Goal: Task Accomplishment & Management: Use online tool/utility

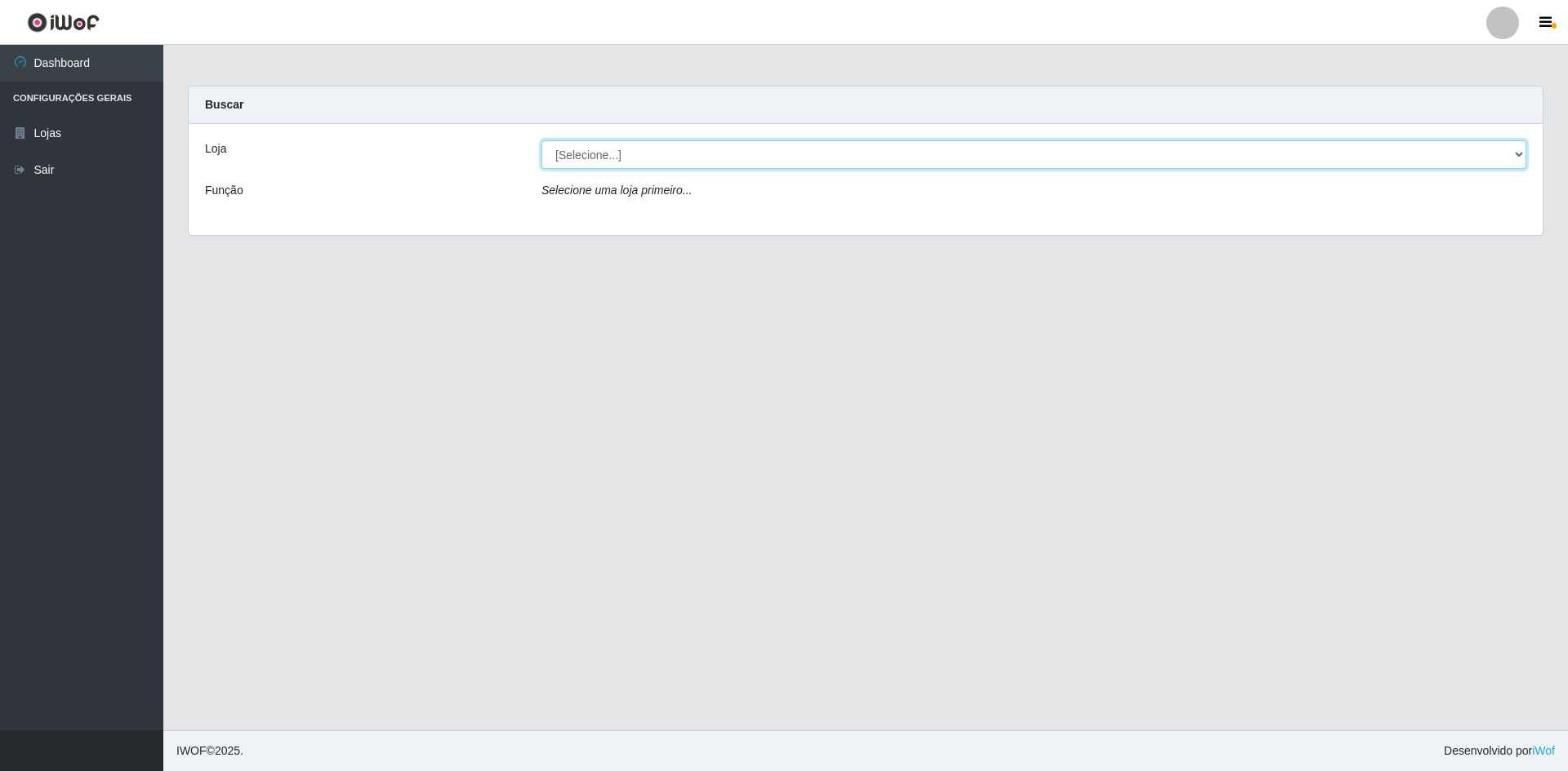
click at [729, 156] on select "[Selecione...] Hiper Queiroz - [GEOGRAPHIC_DATA] [GEOGRAPHIC_DATA] [GEOGRAPHIC_…" at bounding box center [1034, 155] width 985 height 28
select select "517"
click at [542, 140] on select "[Selecione...] Hiper Queiroz - [GEOGRAPHIC_DATA] [GEOGRAPHIC_DATA] [GEOGRAPHIC_…" at bounding box center [1034, 155] width 985 height 28
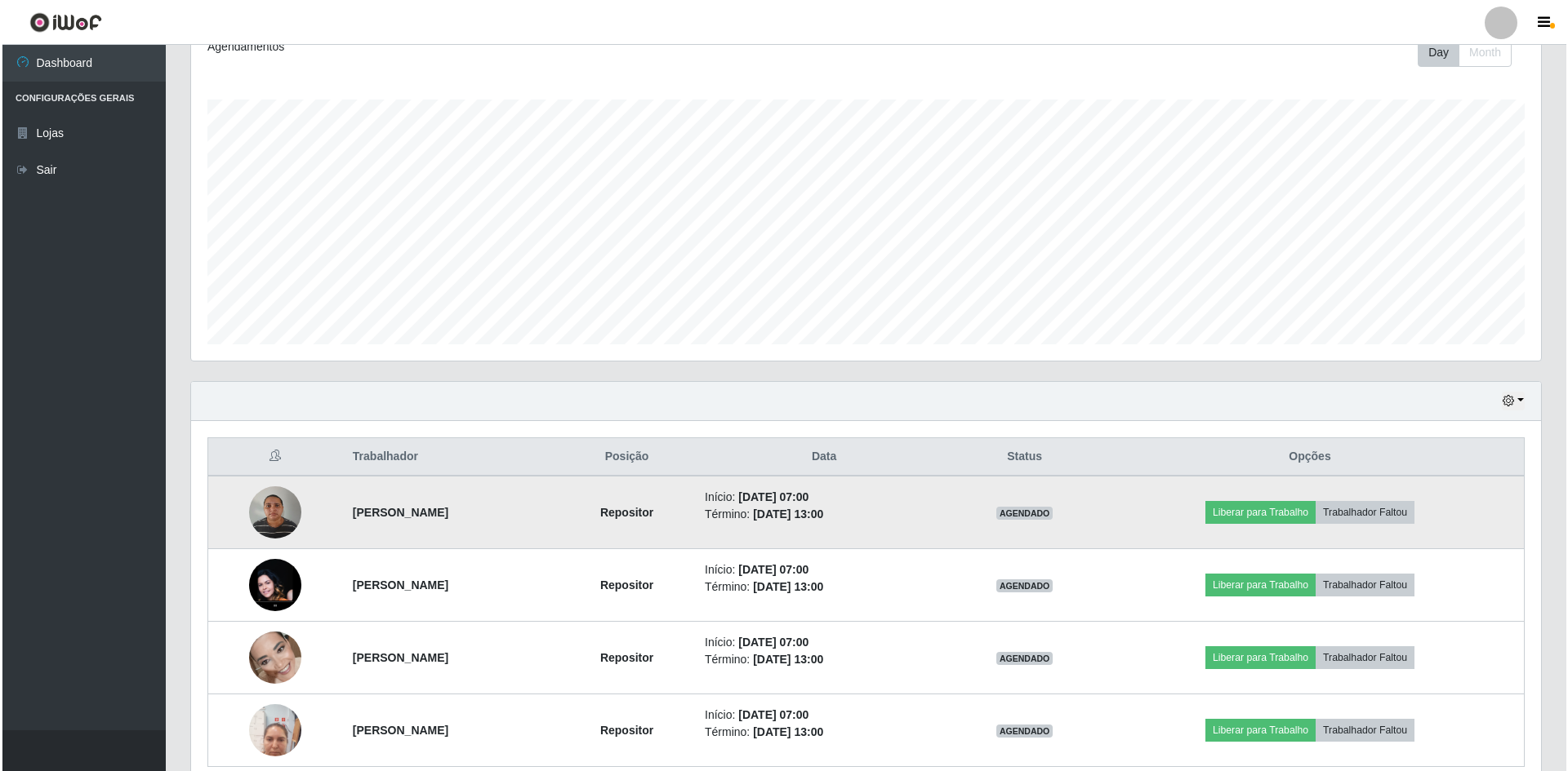
scroll to position [313, 0]
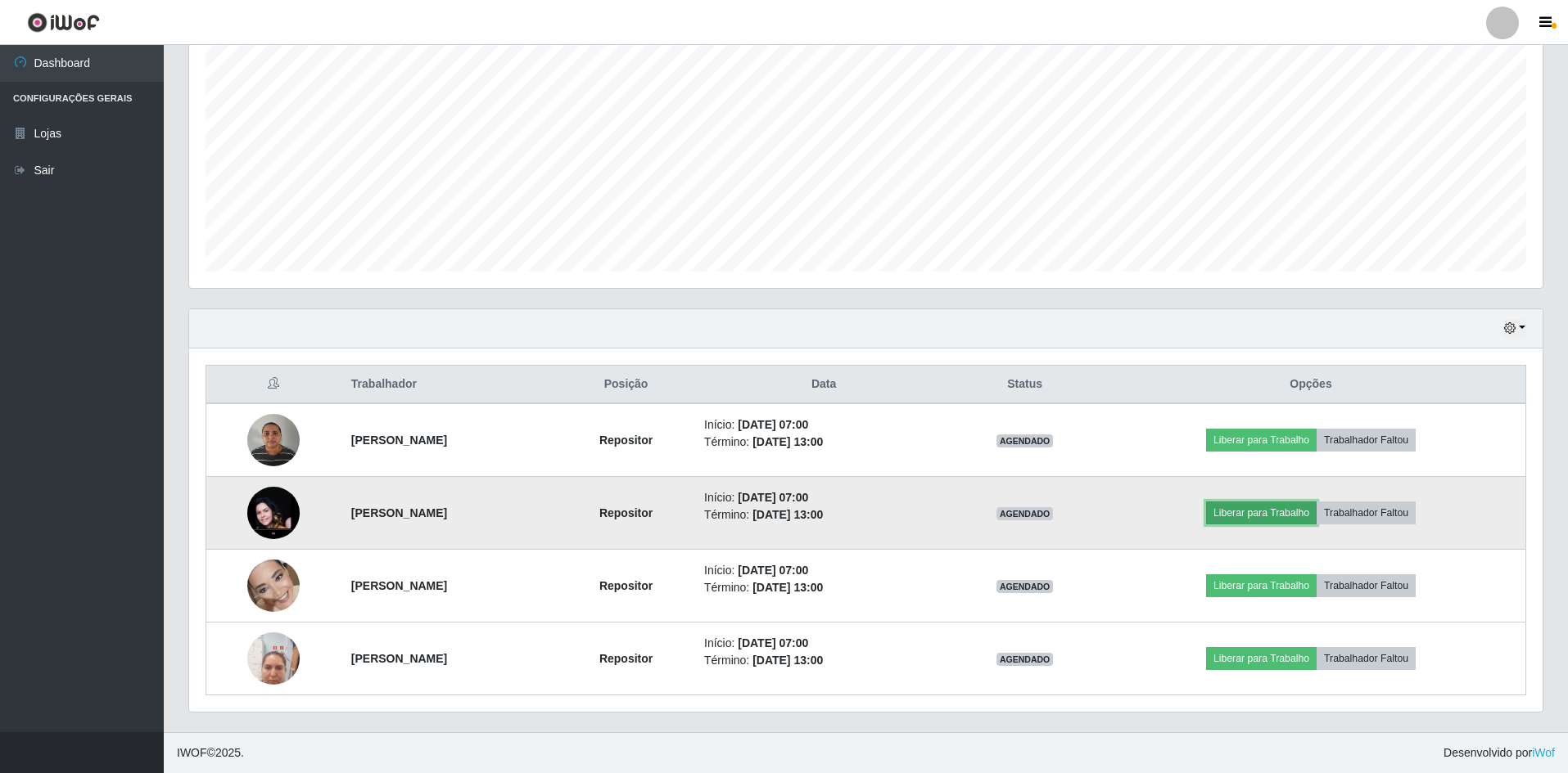
click at [1296, 522] on button "Liberar para Trabalho" at bounding box center [1261, 514] width 111 height 23
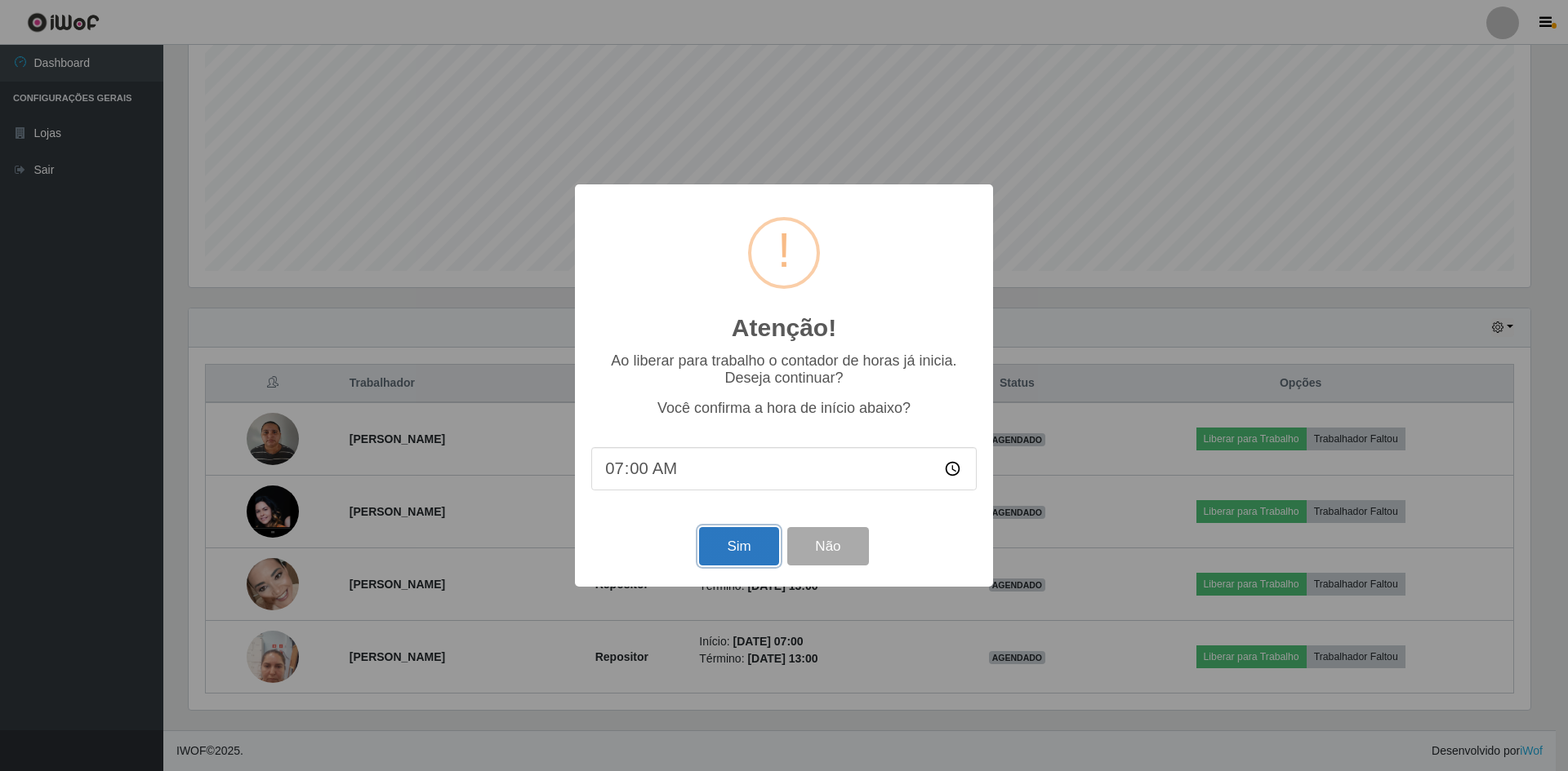
click at [728, 540] on button "Sim" at bounding box center [739, 546] width 80 height 38
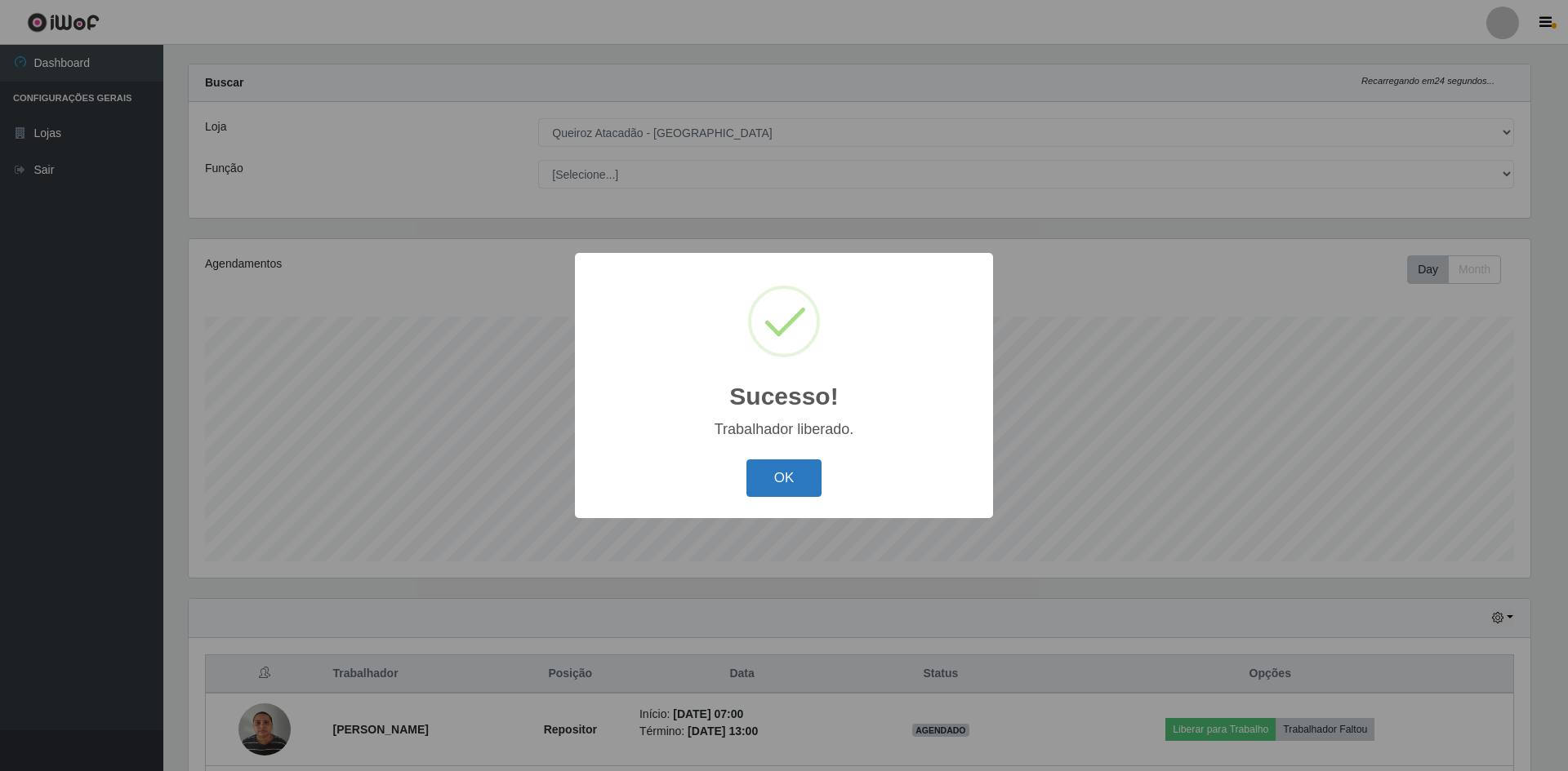
click at [755, 475] on button "OK" at bounding box center [784, 478] width 76 height 38
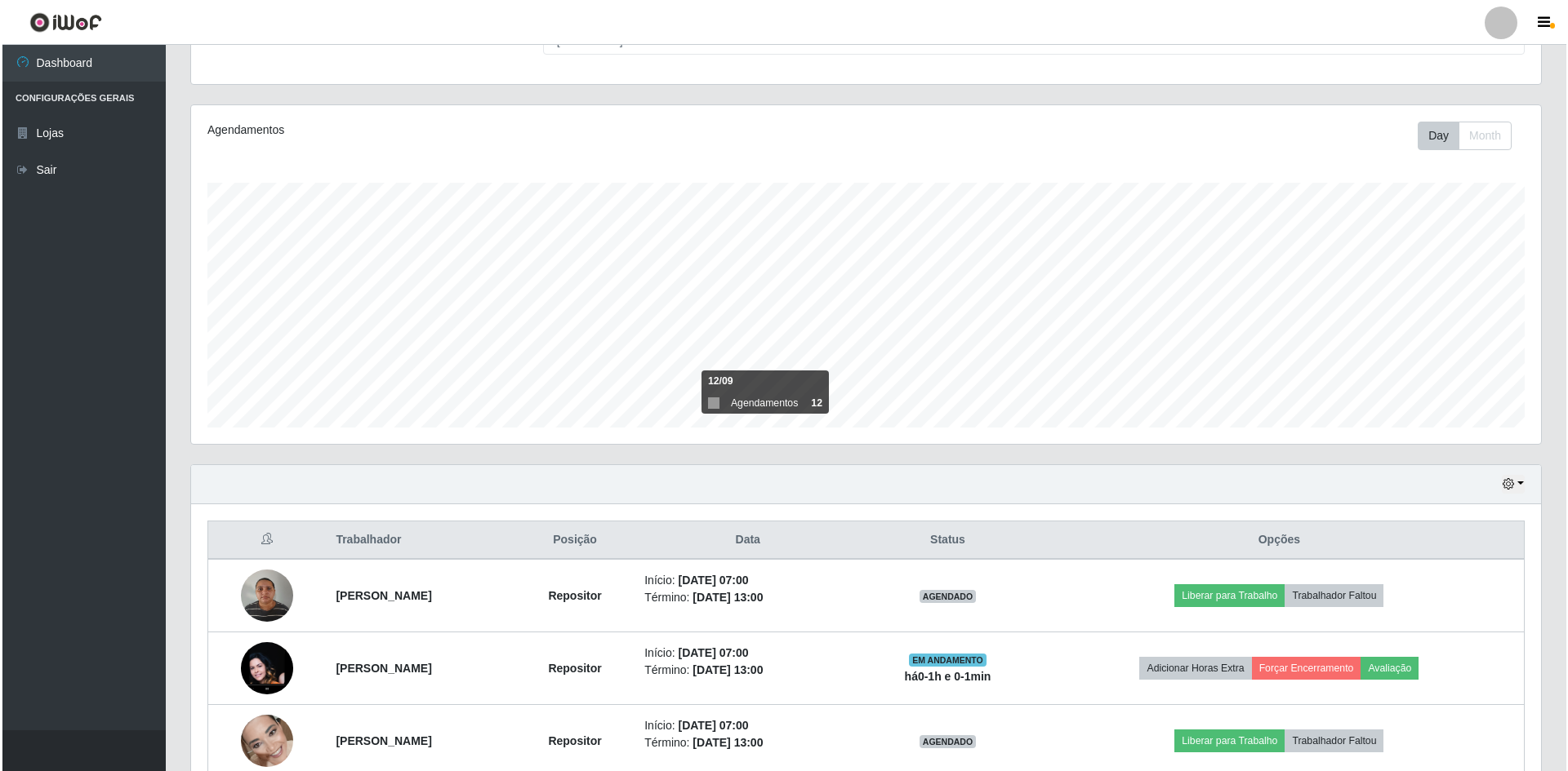
scroll to position [313, 0]
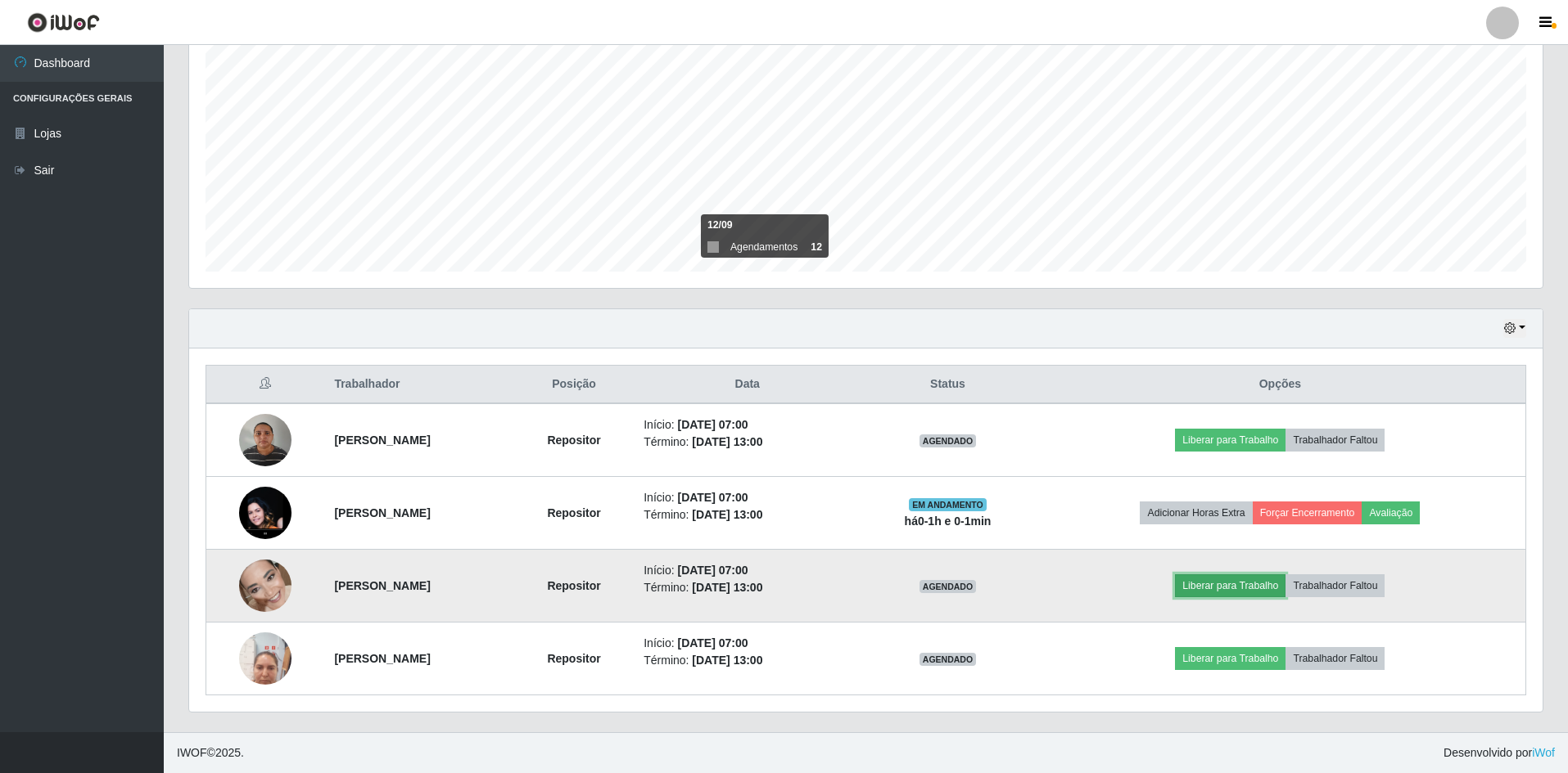
click at [1233, 589] on button "Liberar para Trabalho" at bounding box center [1230, 586] width 111 height 23
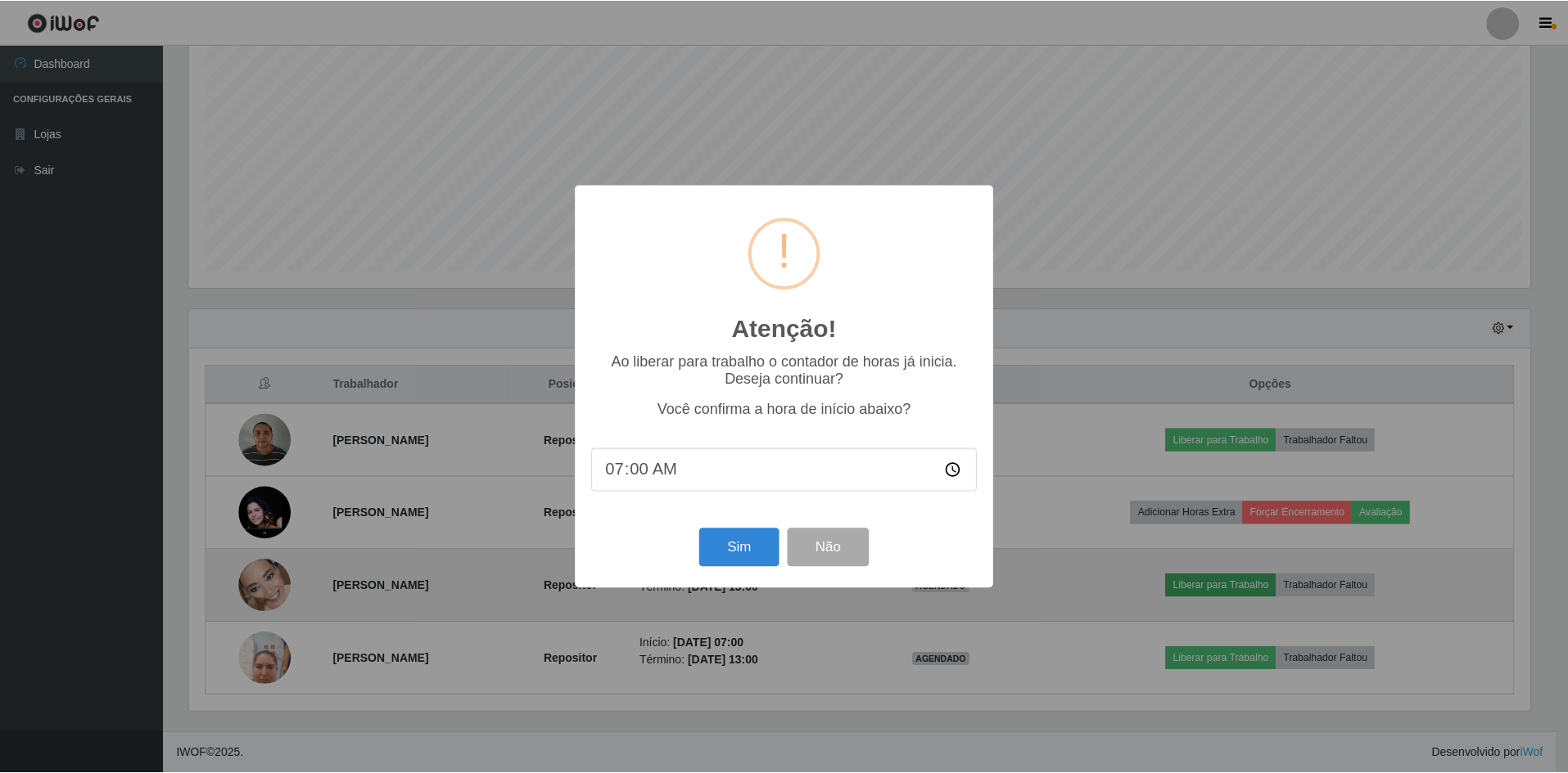
scroll to position [340, 1346]
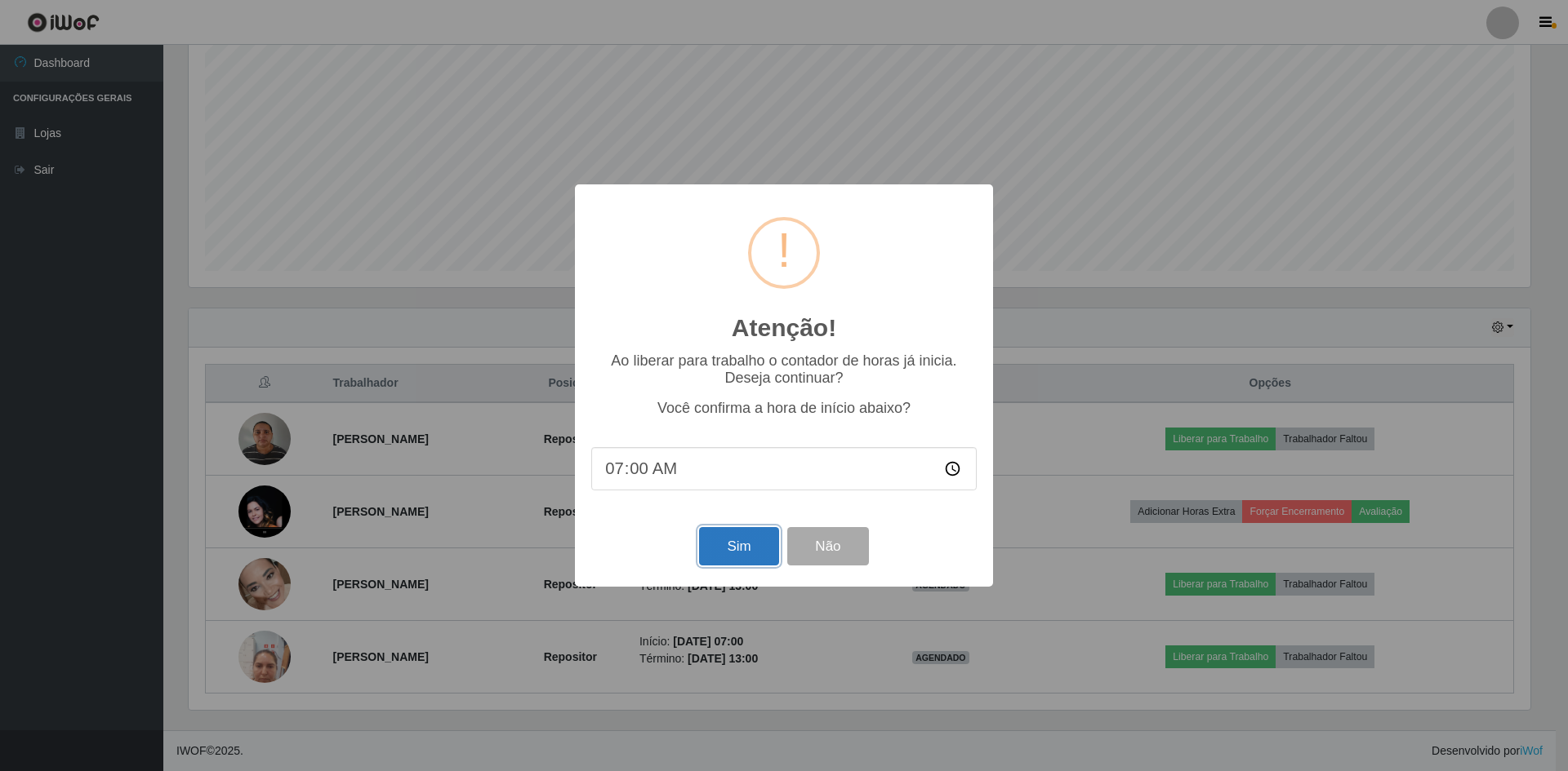
click at [754, 554] on button "Sim" at bounding box center [739, 546] width 80 height 38
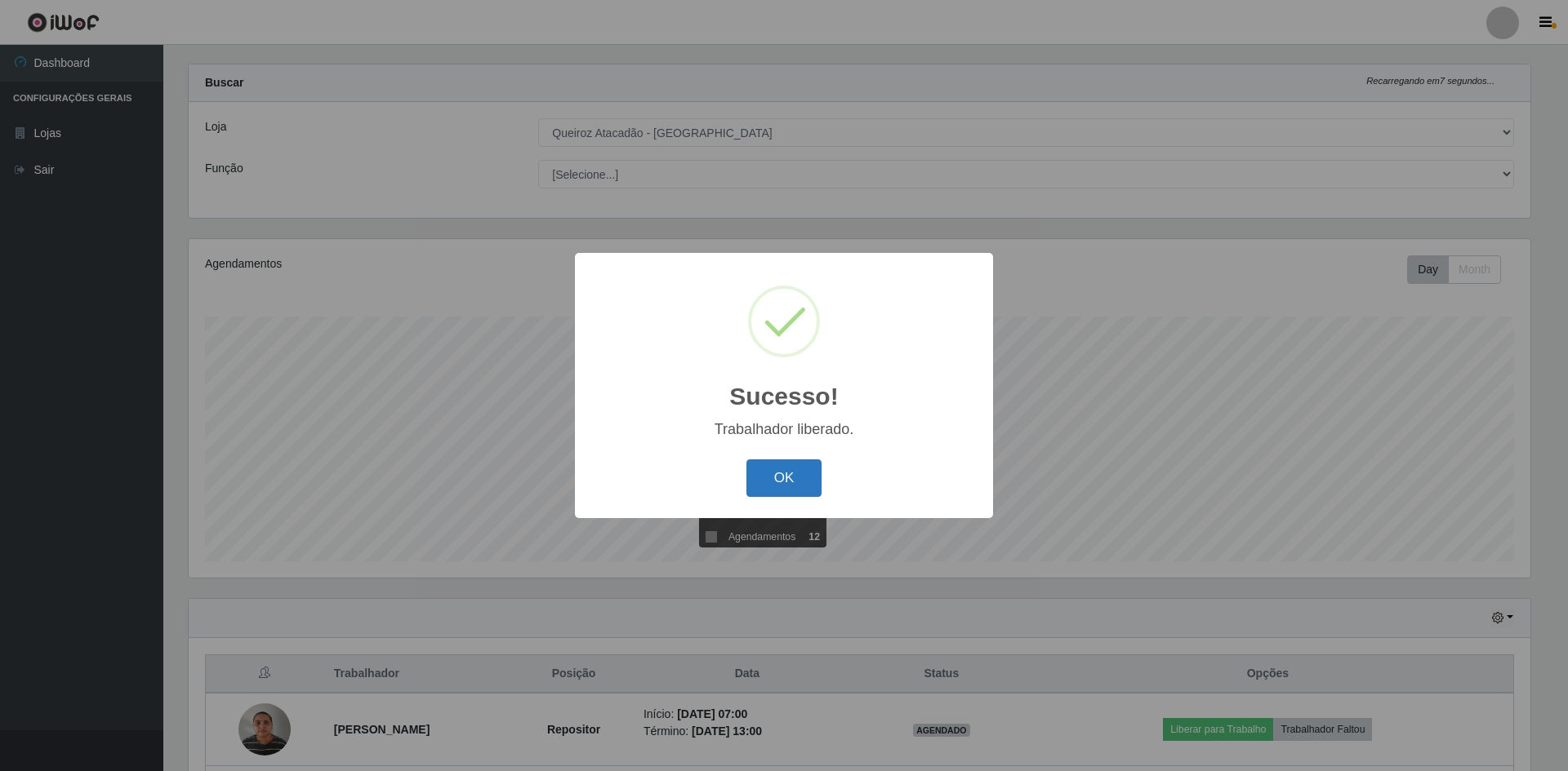
click at [781, 480] on button "OK" at bounding box center [784, 478] width 76 height 38
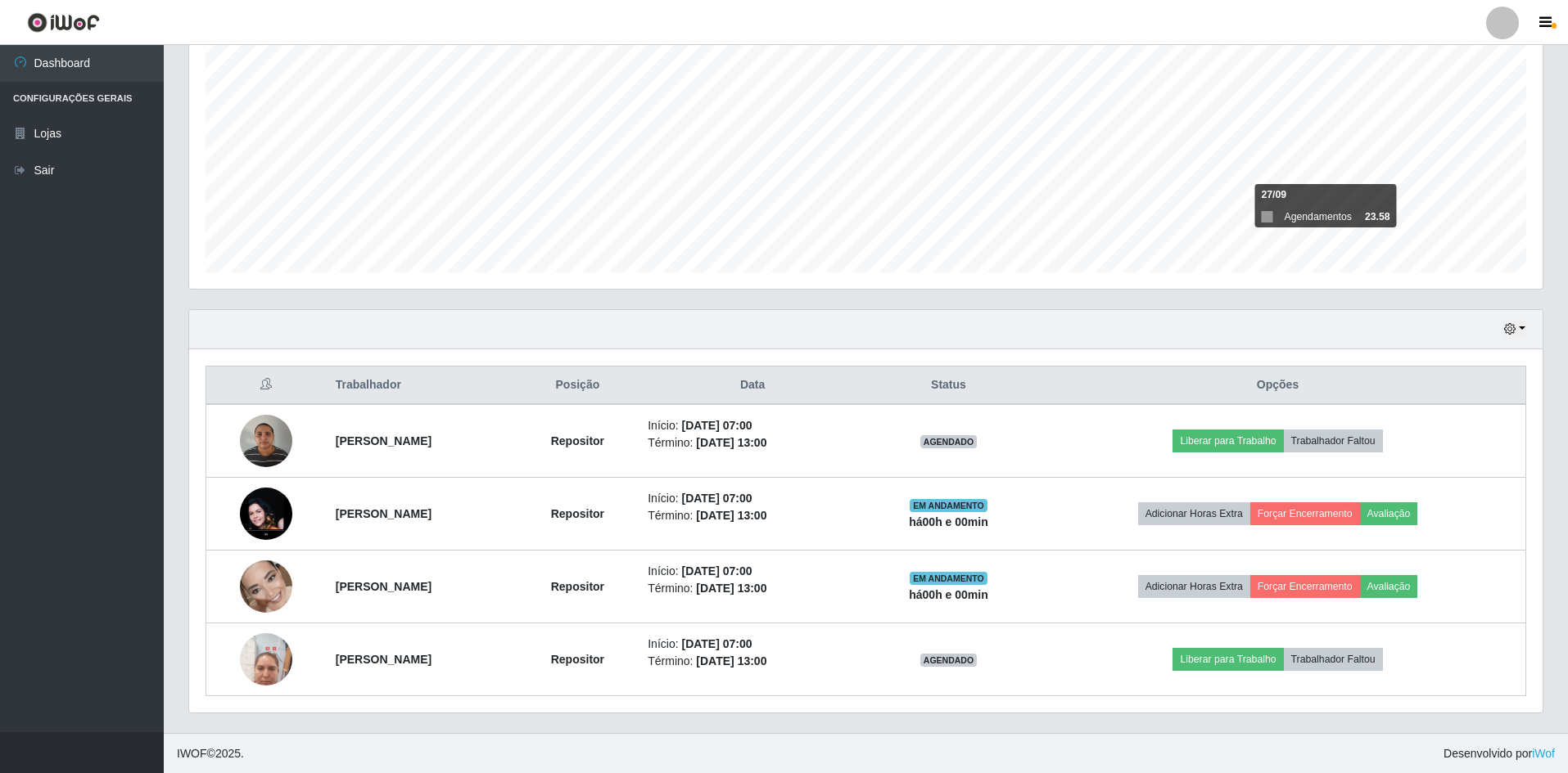
scroll to position [313, 0]
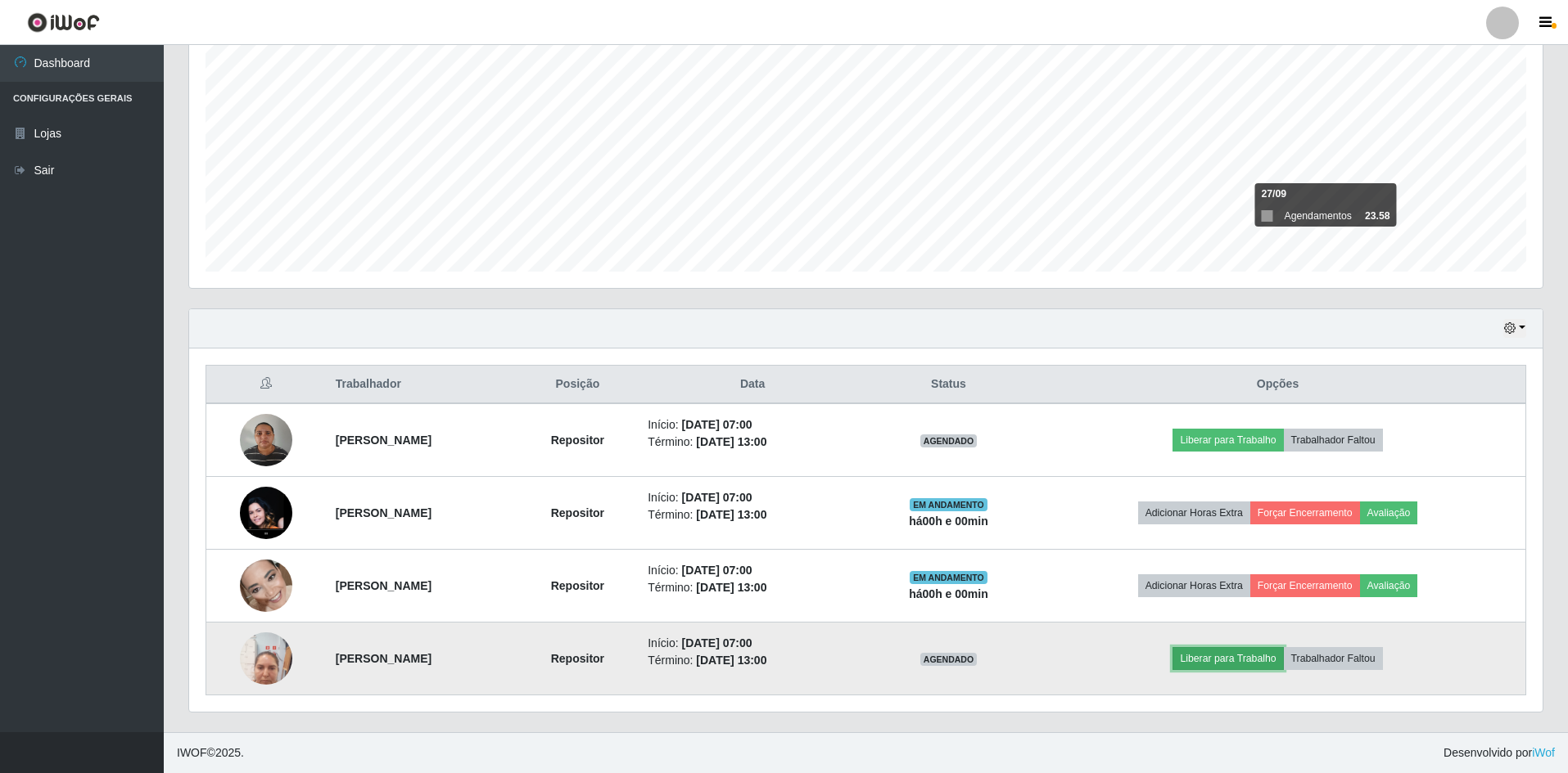
click at [1227, 661] on button "Liberar para Trabalho" at bounding box center [1228, 659] width 111 height 23
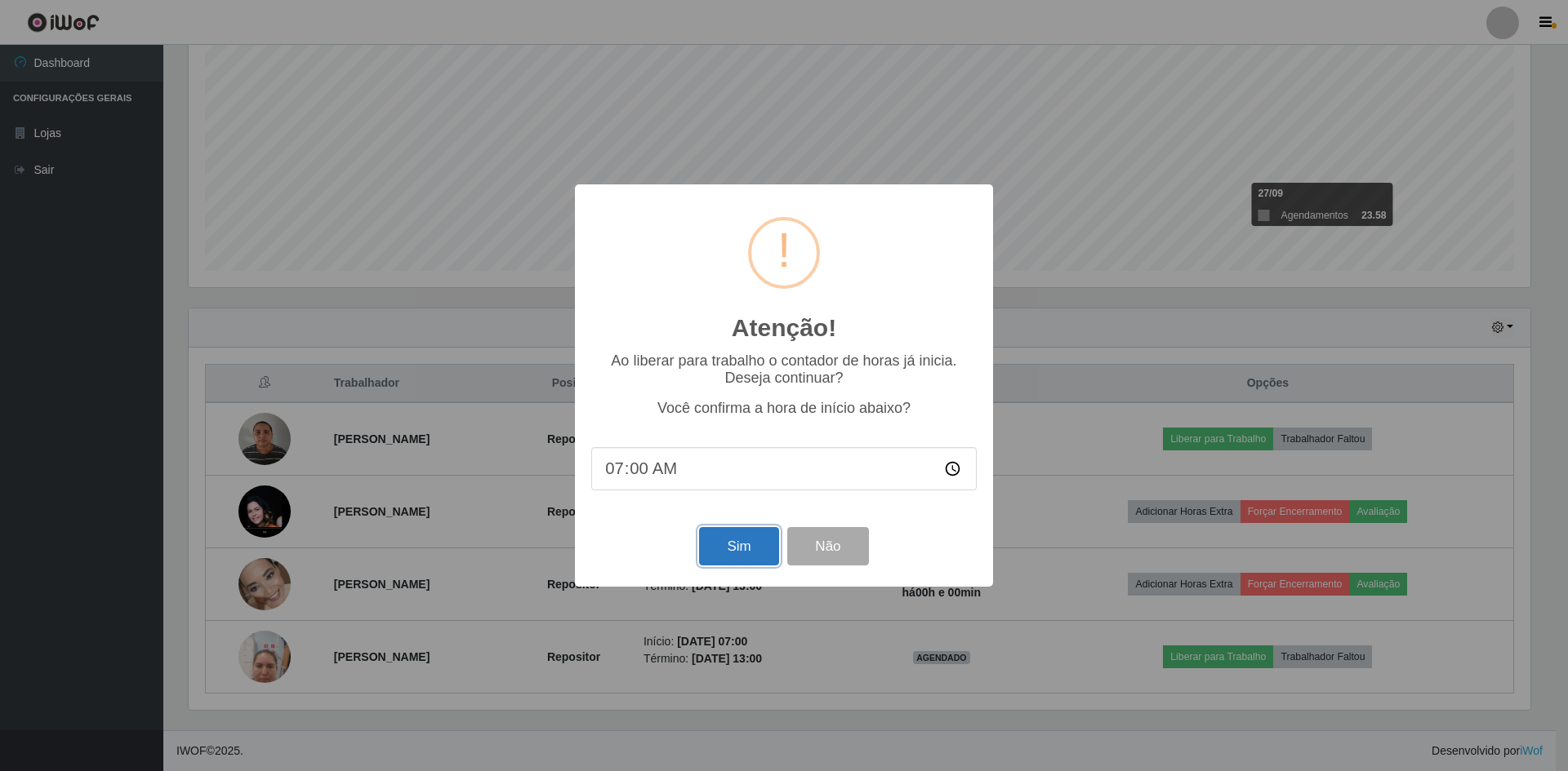
click at [732, 557] on button "Sim" at bounding box center [739, 546] width 80 height 38
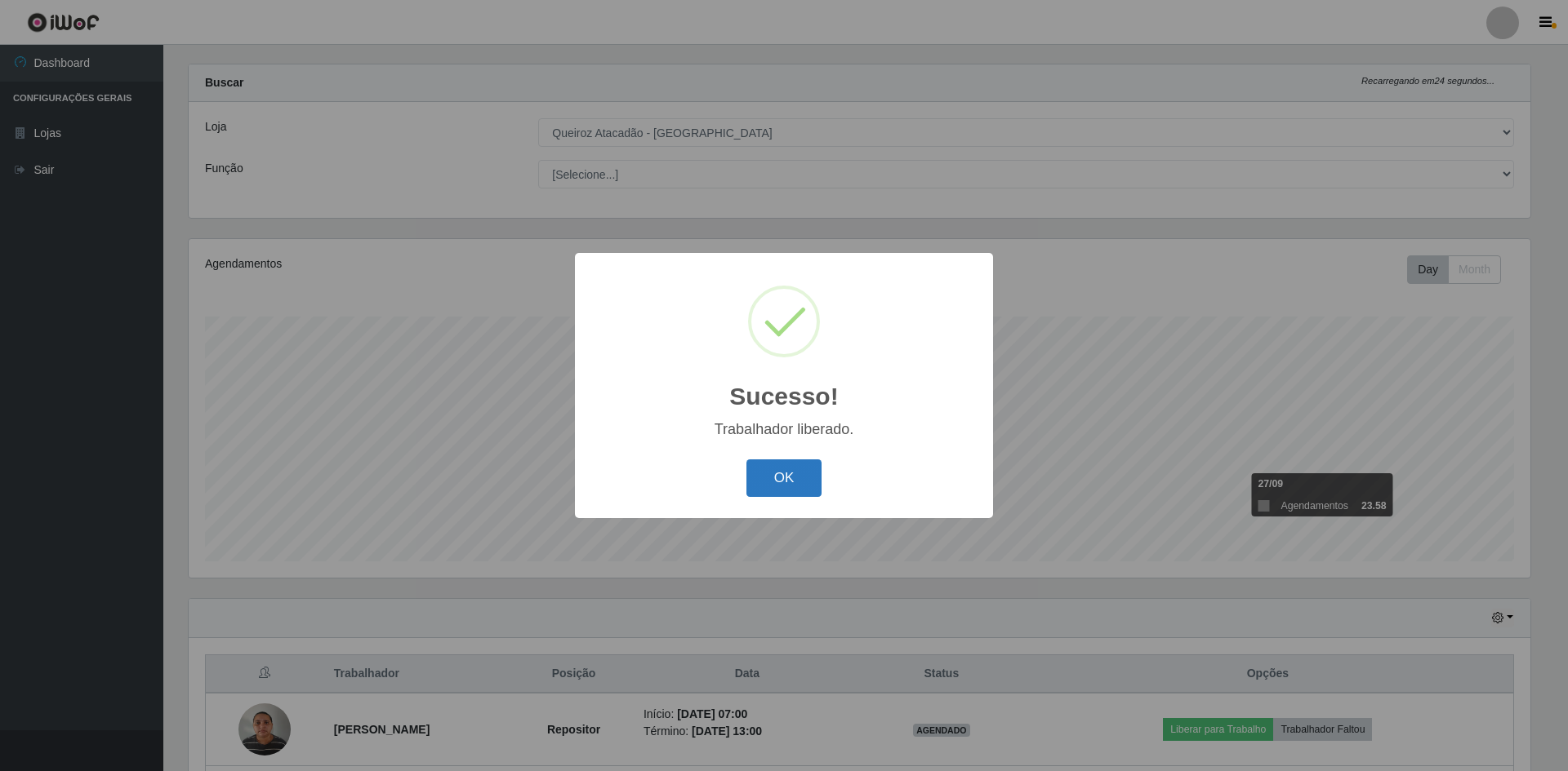
click at [774, 484] on button "OK" at bounding box center [784, 478] width 76 height 38
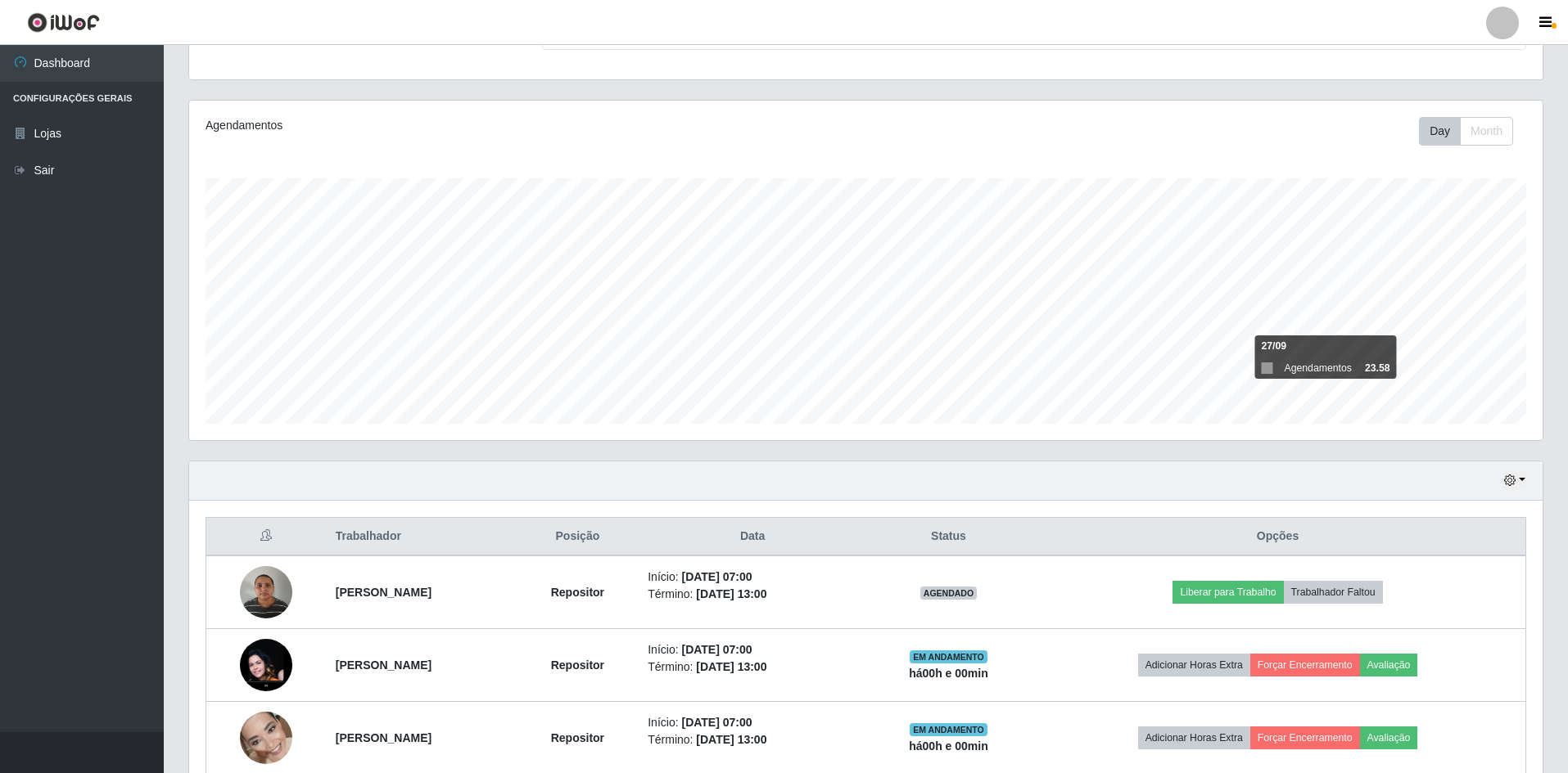
scroll to position [313, 0]
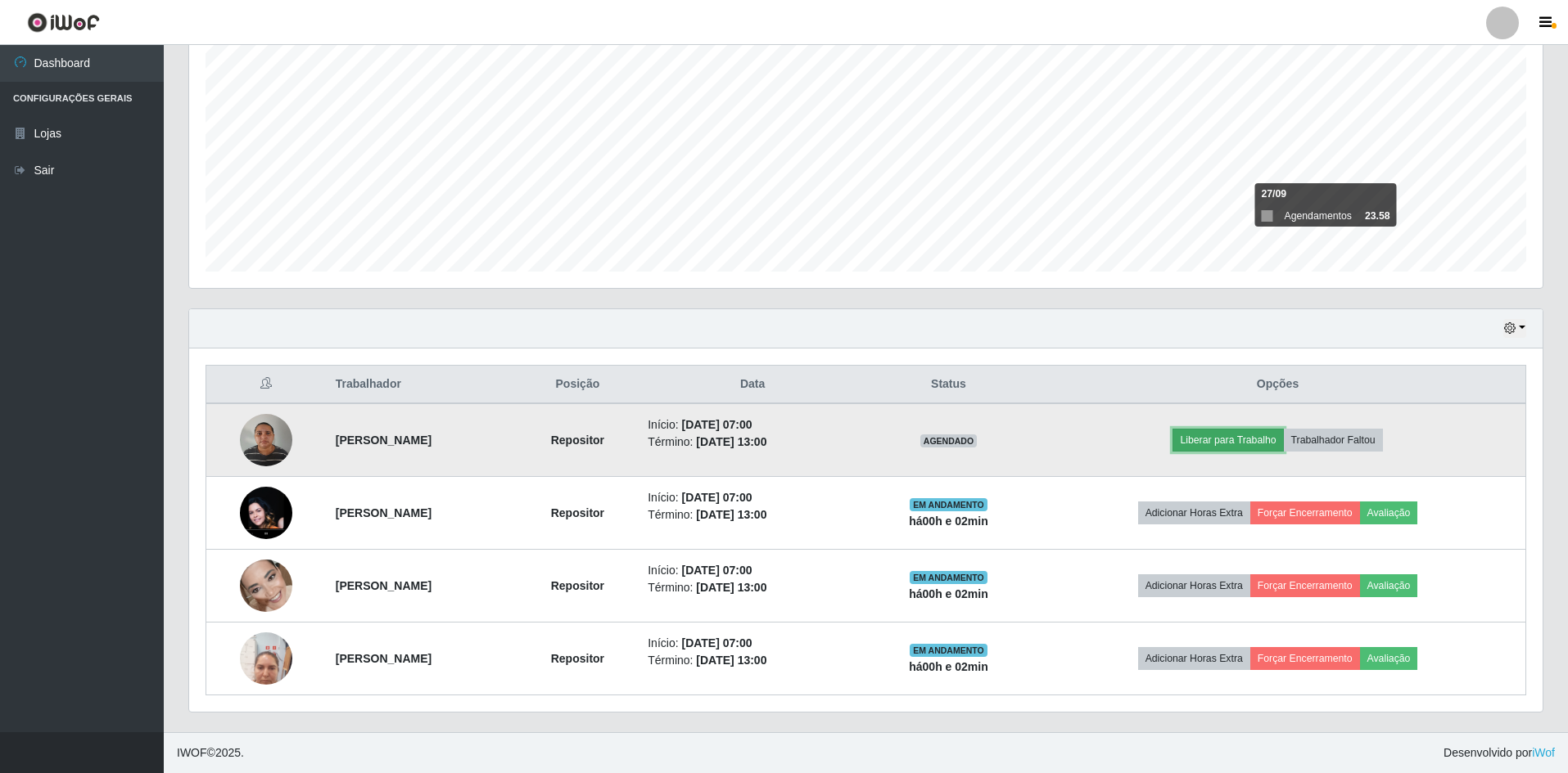
click at [1239, 438] on button "Liberar para Trabalho" at bounding box center [1228, 440] width 111 height 23
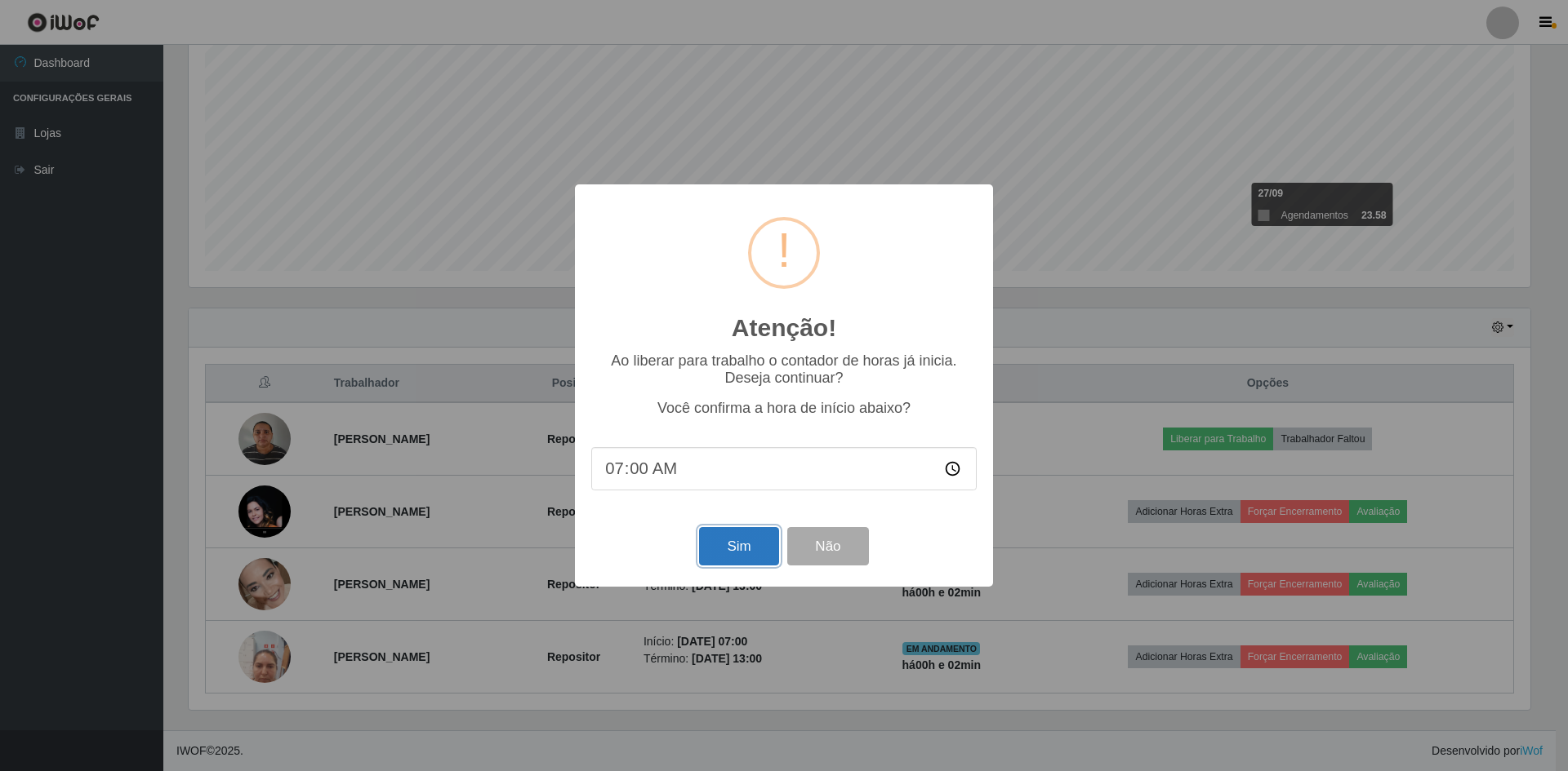
click at [751, 548] on button "Sim" at bounding box center [739, 546] width 80 height 38
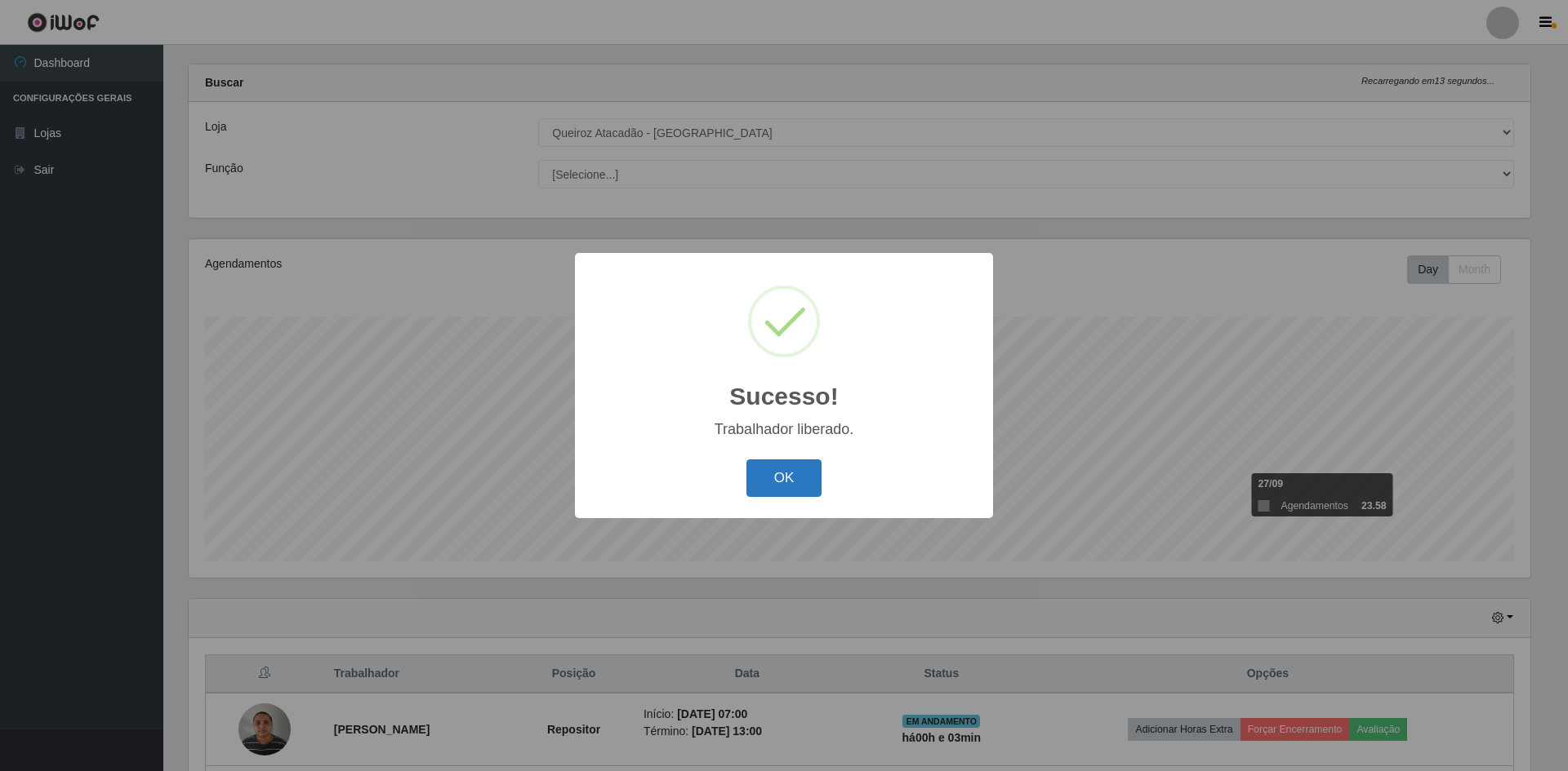
click at [778, 482] on button "OK" at bounding box center [784, 478] width 76 height 38
